Goal: Find specific page/section: Find specific page/section

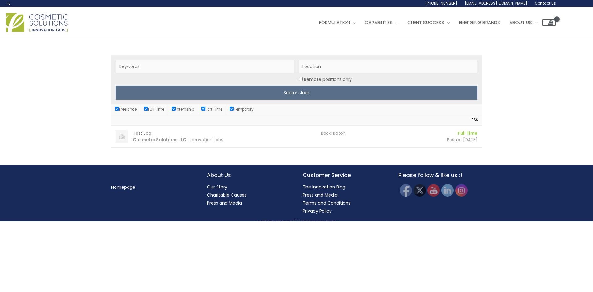
click at [301, 79] on input "Remote positions only" at bounding box center [300, 79] width 4 height 4
checkbox input "true"
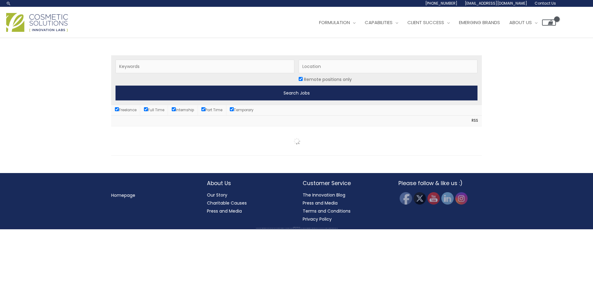
click at [301, 95] on input "Search Jobs" at bounding box center [296, 93] width 362 height 15
